Goal: Feedback & Contribution: Contribute content

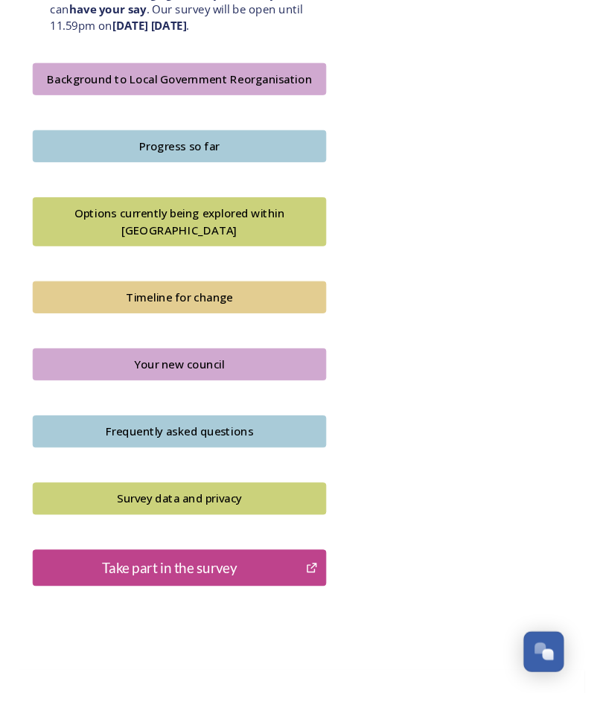
scroll to position [904, 0]
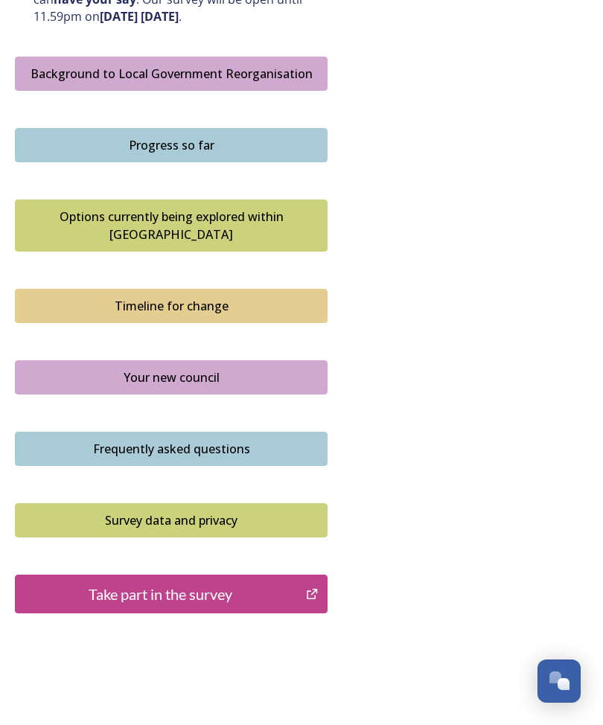
click at [257, 583] on div "Take part in the survey" at bounding box center [160, 594] width 275 height 22
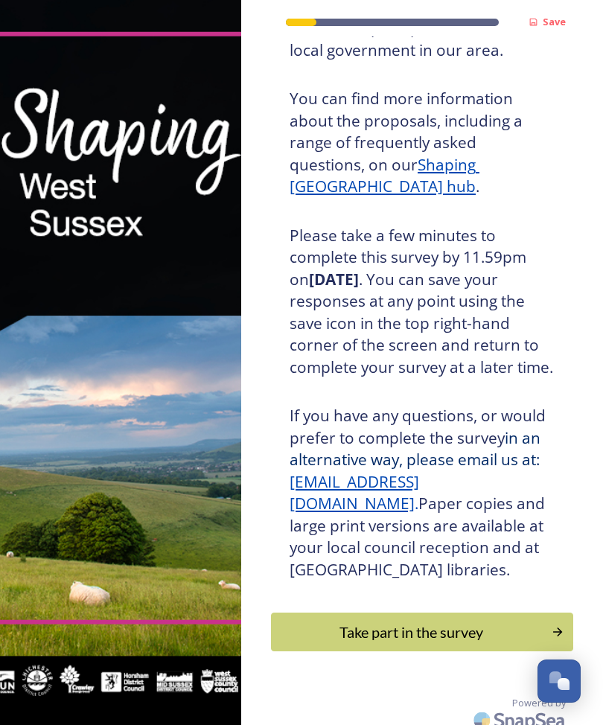
scroll to position [219, 0]
click at [424, 622] on div "Take part in the survey" at bounding box center [411, 633] width 264 height 22
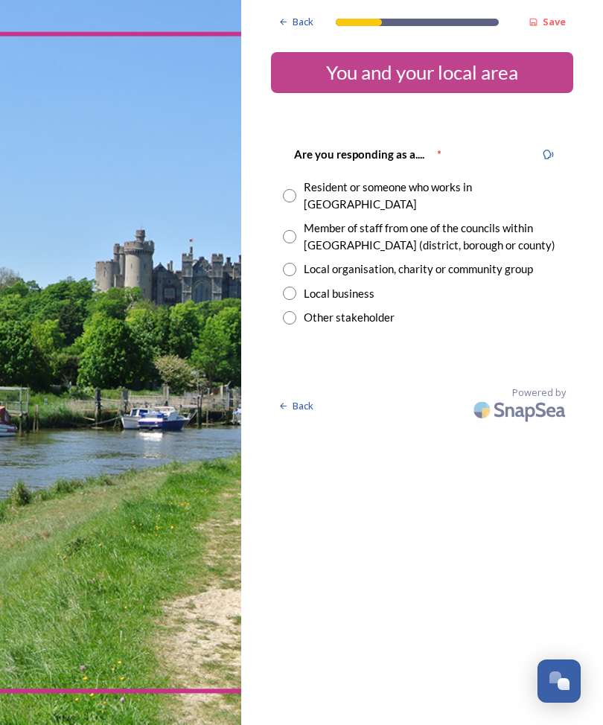
click at [292, 189] on input "radio" at bounding box center [289, 195] width 13 height 13
radio input "true"
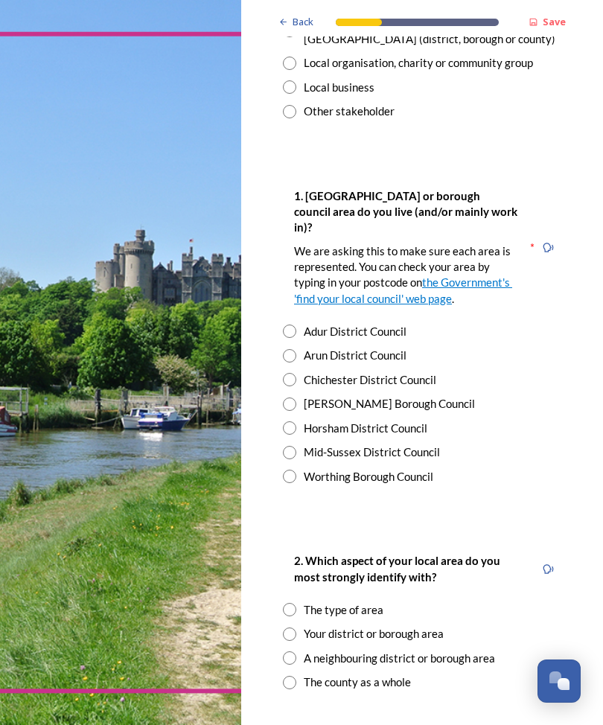
scroll to position [206, 0]
click at [287, 349] on input "radio" at bounding box center [289, 355] width 13 height 13
radio input "true"
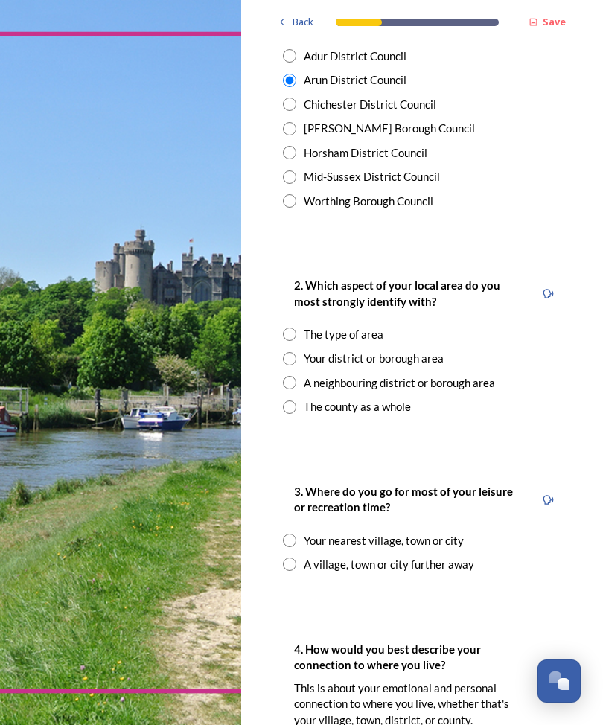
scroll to position [482, 0]
click at [286, 352] on input "radio" at bounding box center [289, 358] width 13 height 13
radio input "true"
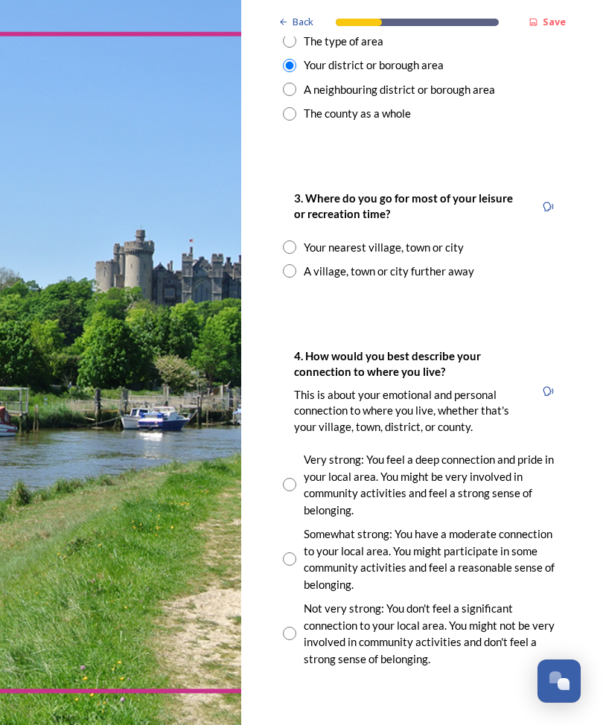
scroll to position [774, 0]
click at [290, 241] on input "radio" at bounding box center [289, 247] width 13 height 13
radio input "true"
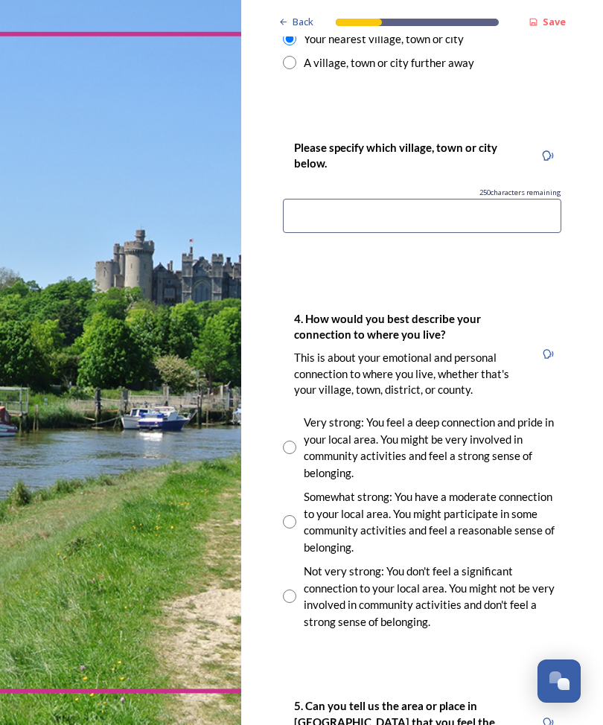
scroll to position [983, 0]
click at [324, 199] on input at bounding box center [422, 216] width 278 height 34
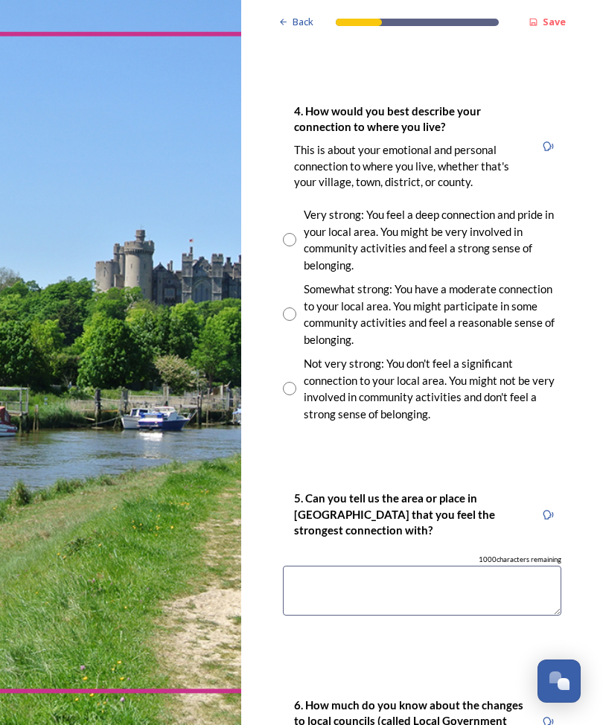
scroll to position [1191, 0]
type input "Findon"
click at [293, 233] on input "radio" at bounding box center [289, 239] width 13 height 13
radio input "true"
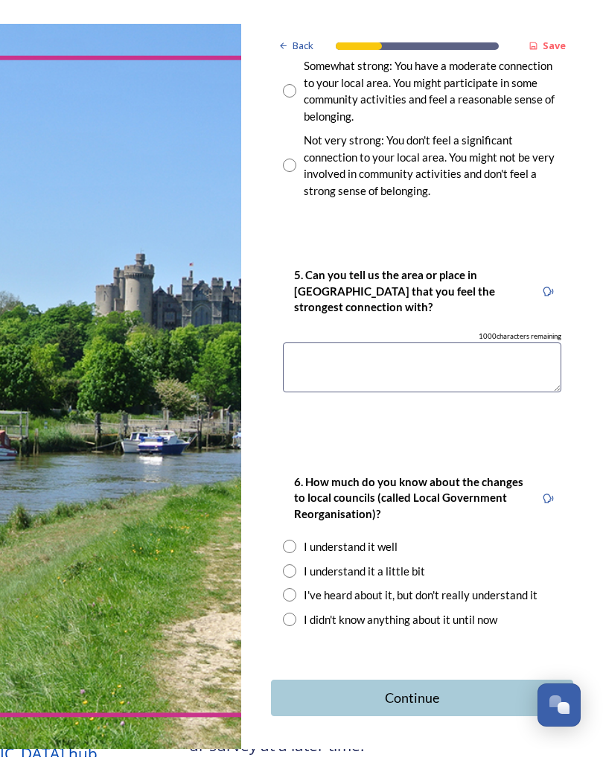
scroll to position [1438, 0]
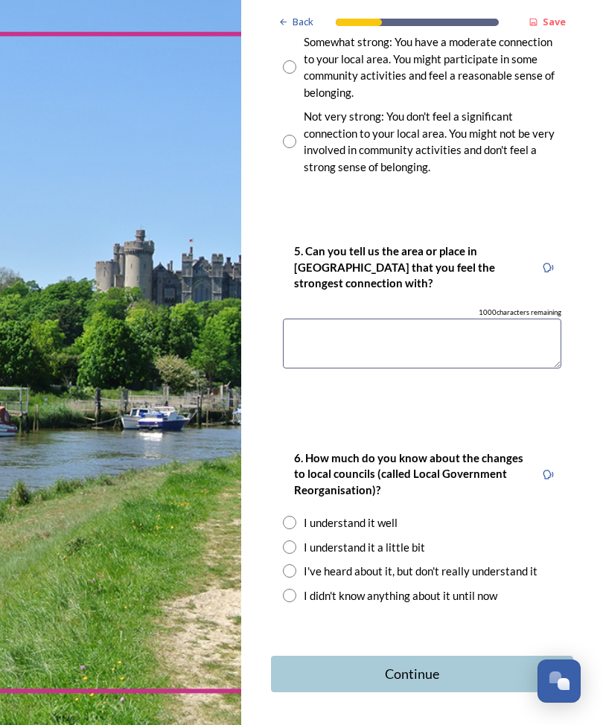
click at [323, 319] on textarea at bounding box center [422, 344] width 278 height 50
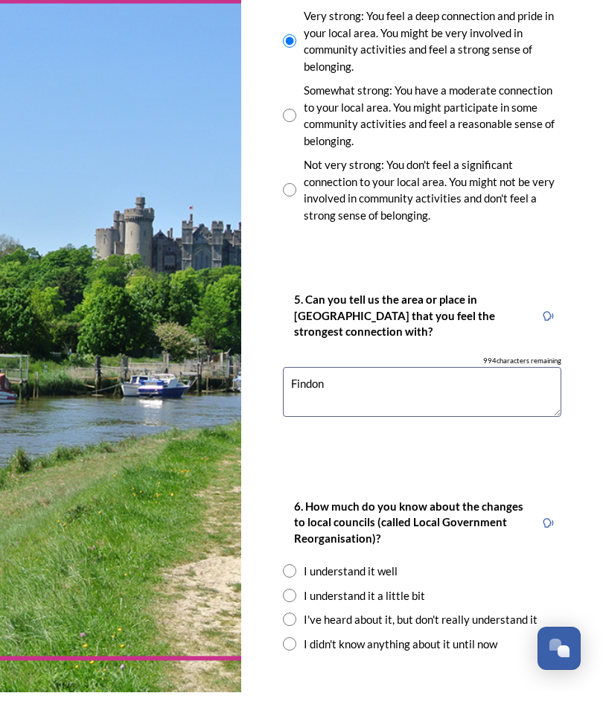
scroll to position [1357, 0]
click at [369, 400] on textarea "Findon" at bounding box center [422, 425] width 278 height 50
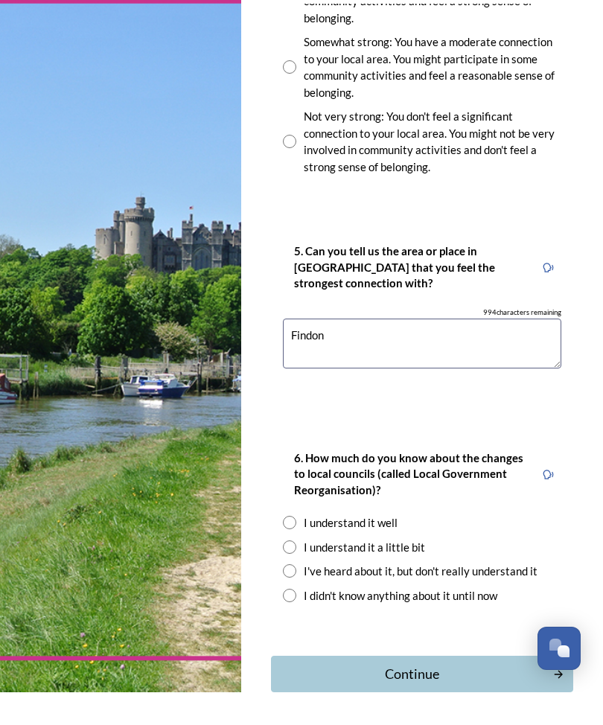
scroll to position [1391, 0]
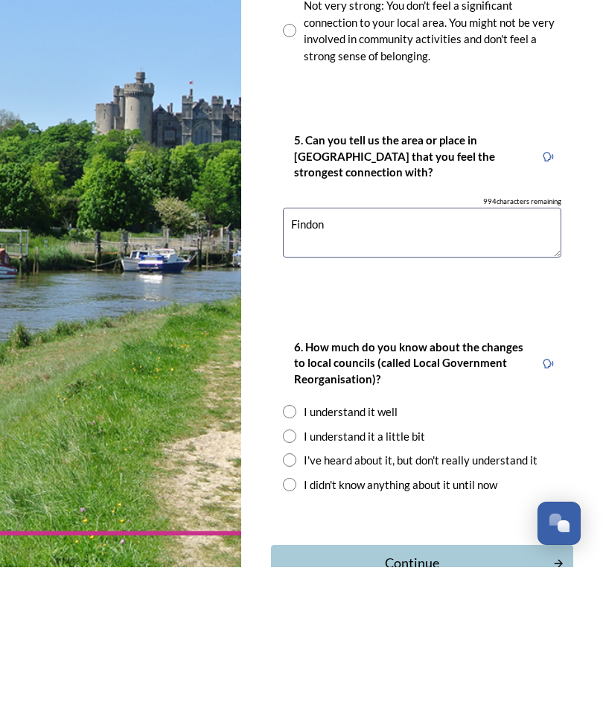
type textarea "Findon"
click at [289, 587] on input "radio" at bounding box center [289, 593] width 13 height 13
radio input "true"
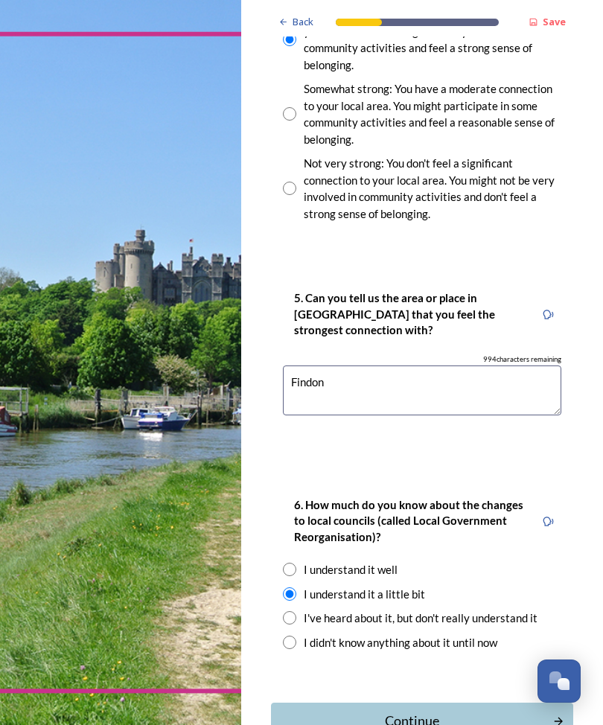
click at [418, 711] on div "Continue" at bounding box center [412, 721] width 266 height 20
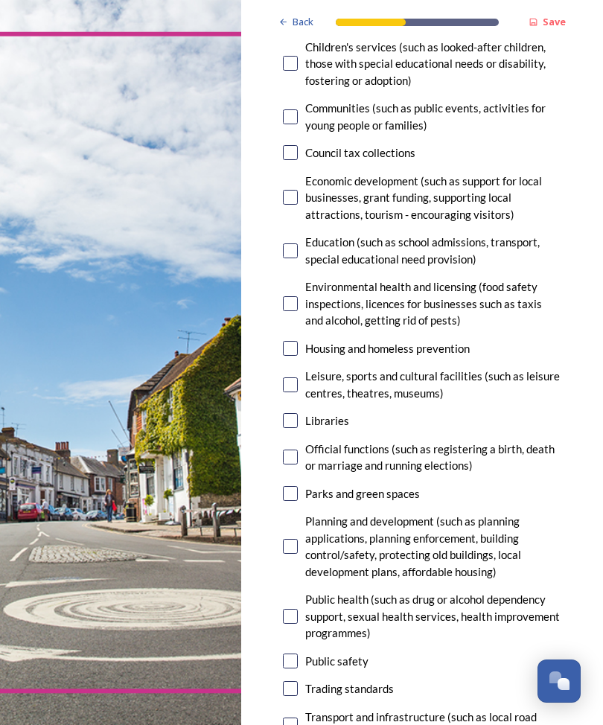
scroll to position [267, 0]
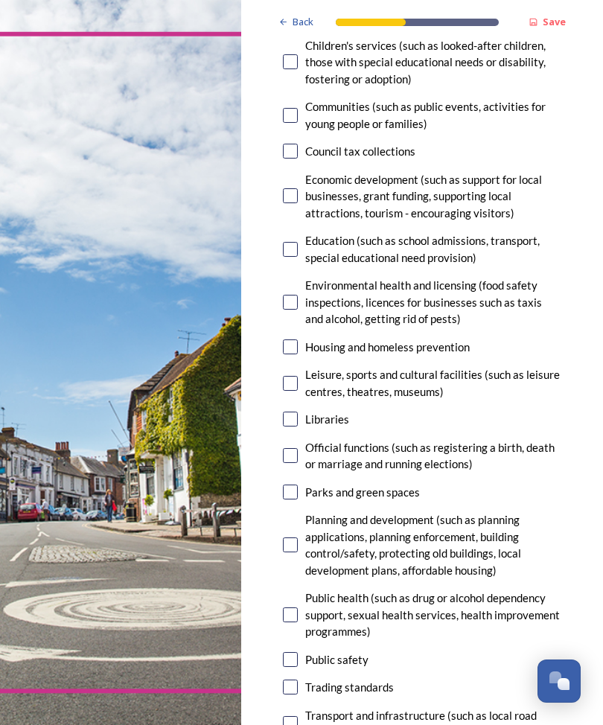
click at [287, 192] on input "checkbox" at bounding box center [290, 195] width 15 height 15
checkbox input "true"
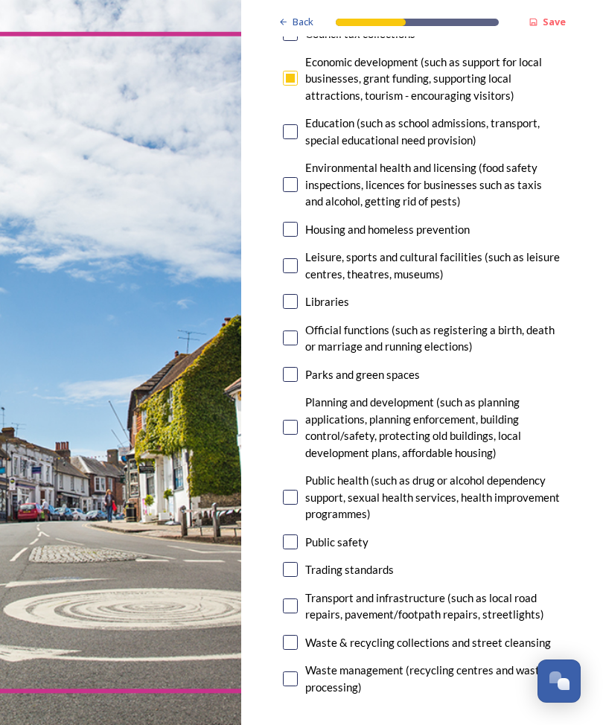
scroll to position [385, 0]
click at [293, 296] on input "checkbox" at bounding box center [290, 301] width 15 height 15
checkbox input "true"
click at [296, 258] on input "checkbox" at bounding box center [290, 265] width 15 height 15
checkbox input "true"
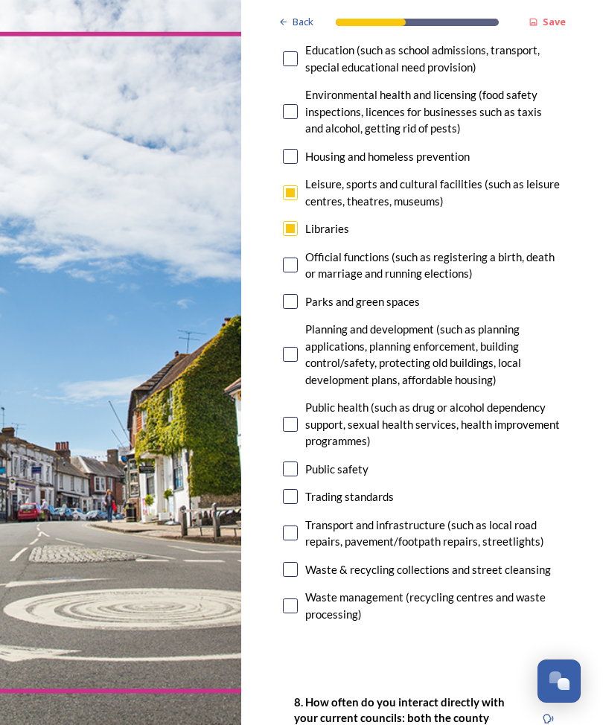
scroll to position [459, 0]
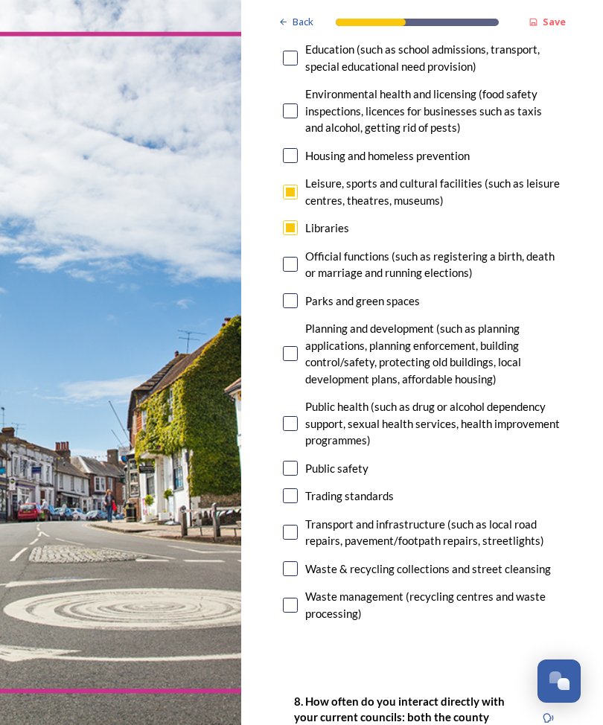
click at [291, 257] on input "checkbox" at bounding box center [290, 264] width 15 height 15
checkbox input "true"
click at [289, 295] on input "checkbox" at bounding box center [290, 300] width 15 height 15
checkbox input "true"
click at [288, 348] on input "checkbox" at bounding box center [290, 353] width 15 height 15
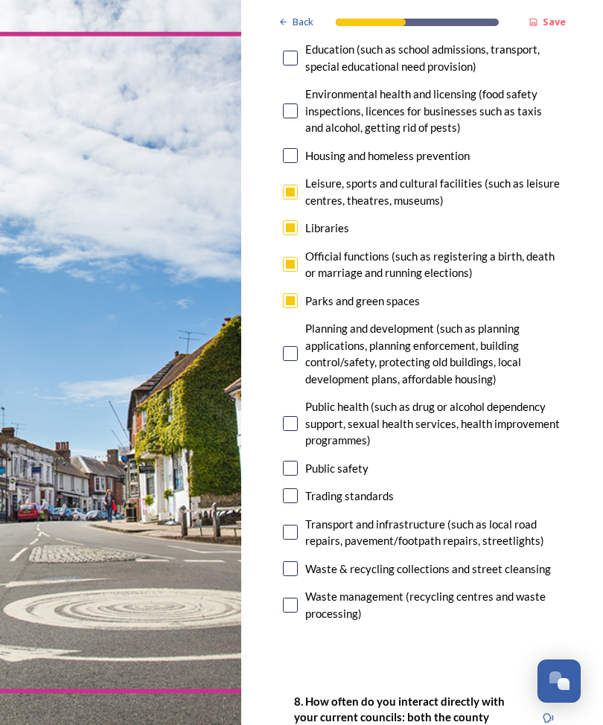
click at [287, 346] on input "checkbox" at bounding box center [290, 353] width 15 height 15
checkbox input "false"
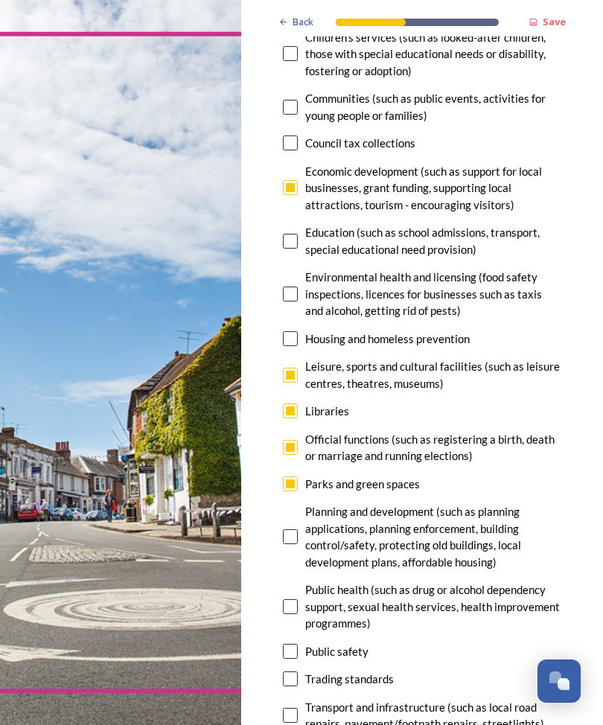
scroll to position [275, 0]
click at [290, 187] on input "checkbox" at bounding box center [290, 187] width 15 height 15
checkbox input "false"
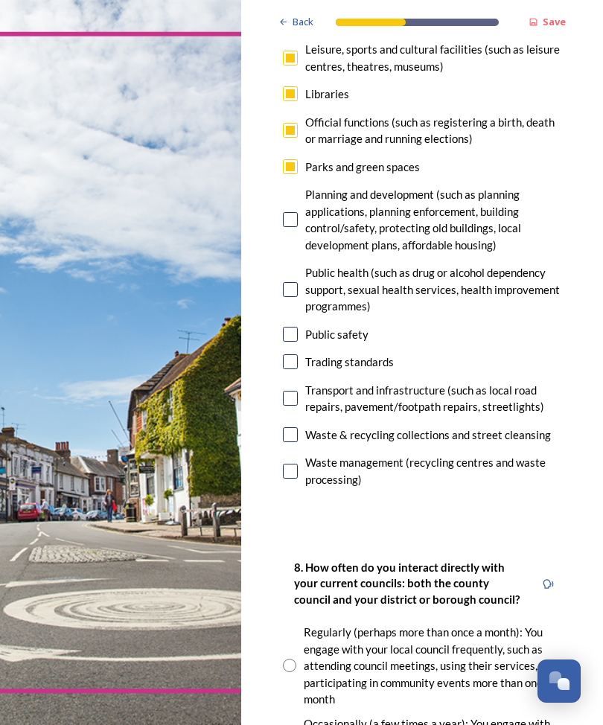
scroll to position [593, 0]
click at [300, 382] on div "Transport and infrastructure (such as local road repairs, pavement/footpath rep…" at bounding box center [422, 398] width 278 height 33
checkbox input "true"
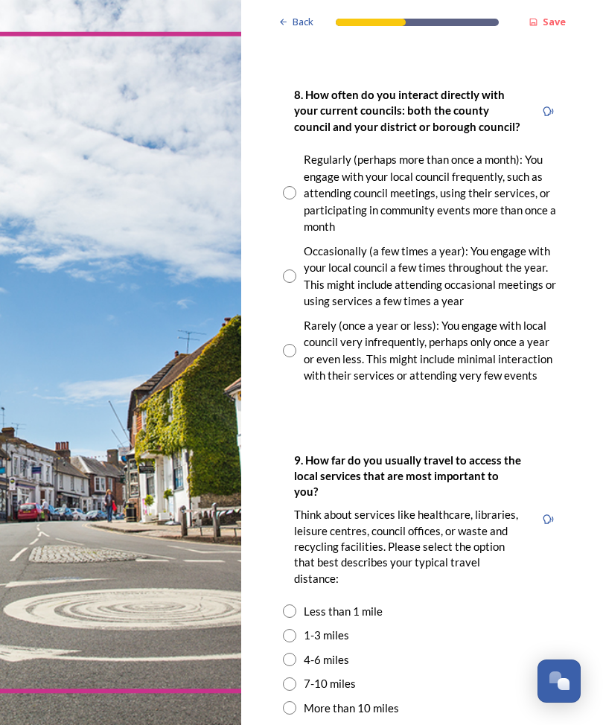
scroll to position [1065, 0]
click at [295, 186] on input "radio" at bounding box center [289, 192] width 13 height 13
radio input "true"
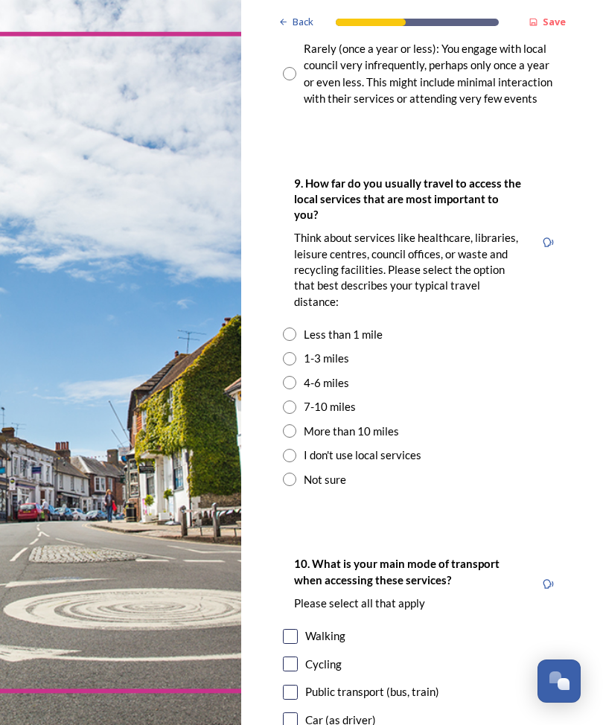
scroll to position [1342, 0]
click at [287, 376] on input "radio" at bounding box center [289, 382] width 13 height 13
radio input "true"
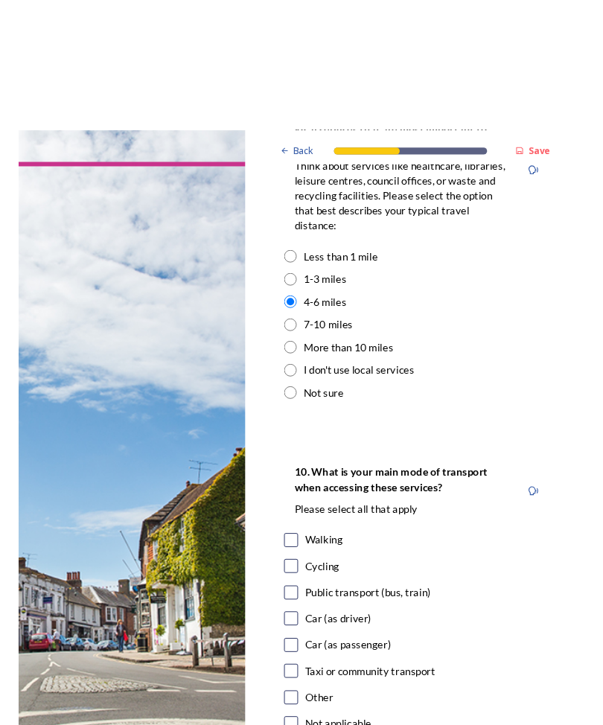
scroll to position [1528, 0]
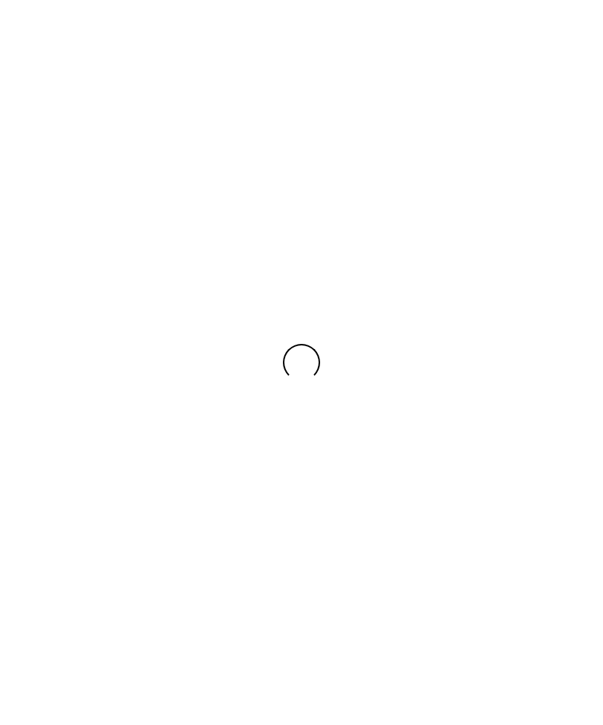
scroll to position [-3, 0]
